Goal: Check status

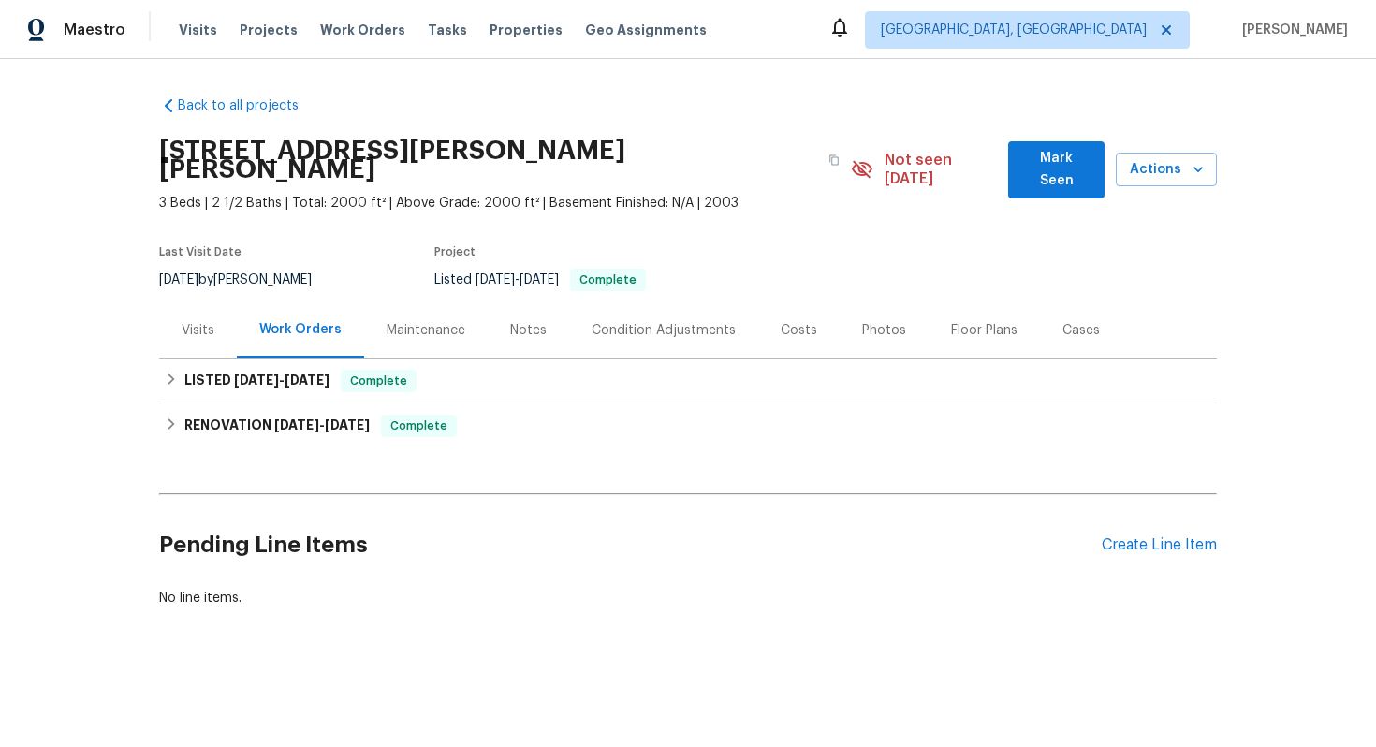
click at [199, 321] on div "Visits" at bounding box center [198, 330] width 33 height 19
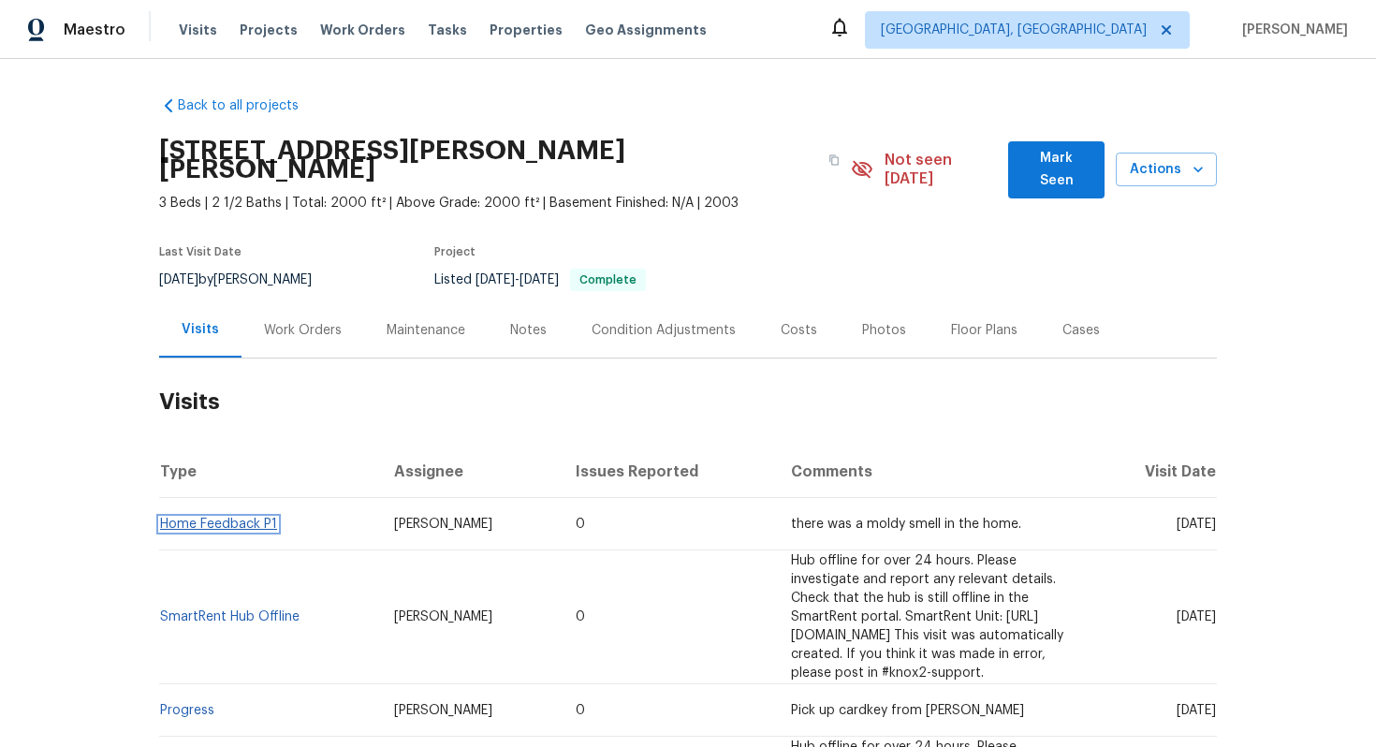
click at [229, 517] on link "Home Feedback P1" at bounding box center [218, 523] width 117 height 13
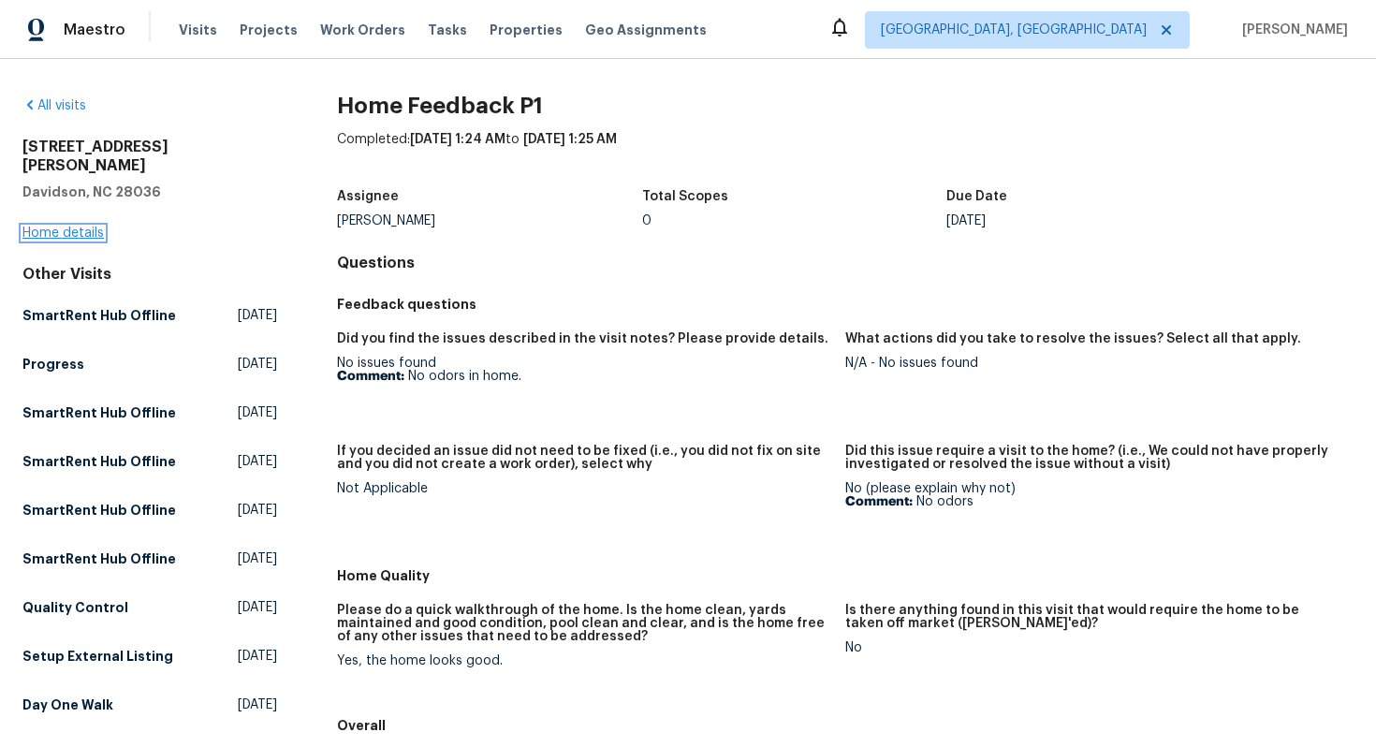
click at [48, 226] on link "Home details" at bounding box center [62, 232] width 81 height 13
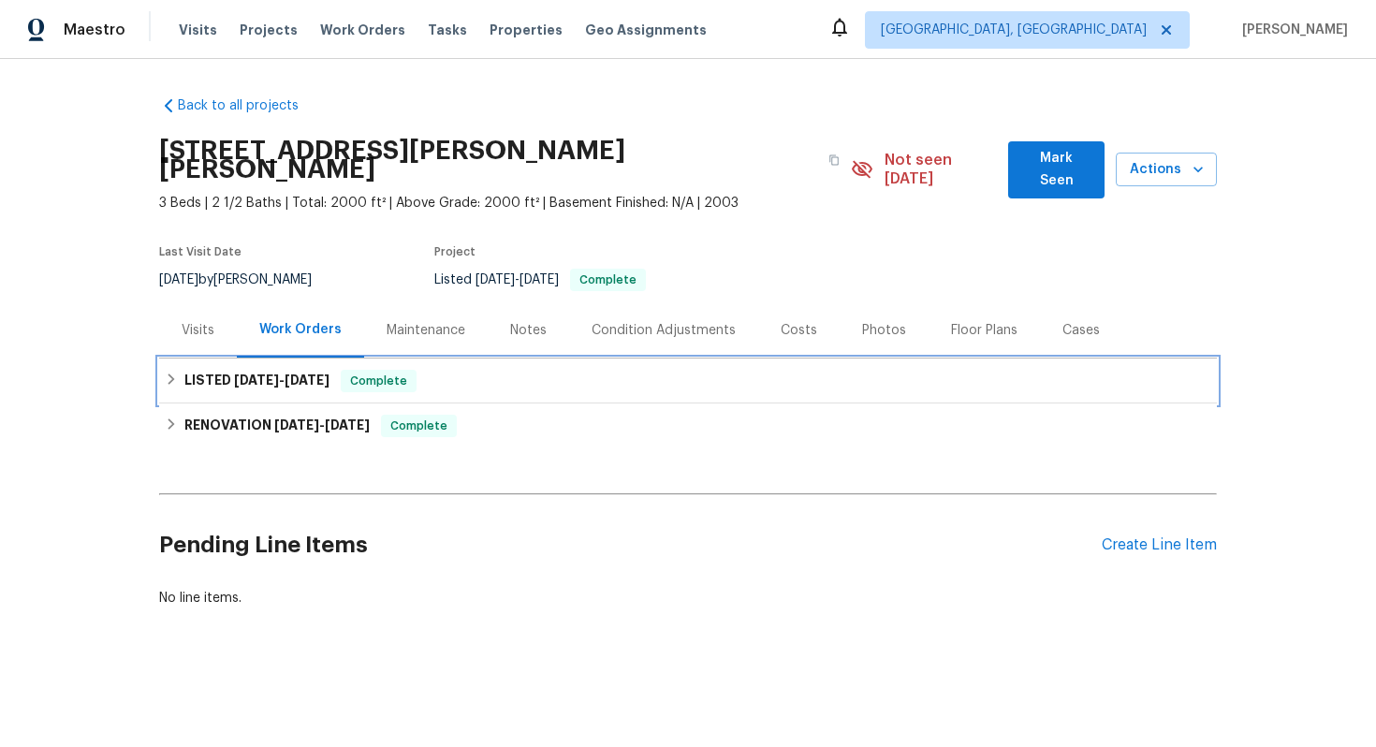
click at [241, 373] on span "[DATE]" at bounding box center [256, 379] width 45 height 13
